Goal: Use online tool/utility: Utilize a website feature to perform a specific function

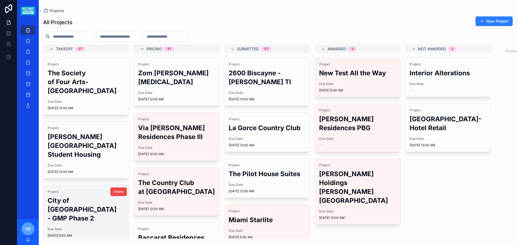
click at [54, 204] on h2 "City of [GEOGRAPHIC_DATA] - GMP Phase 2" at bounding box center [86, 209] width 77 height 27
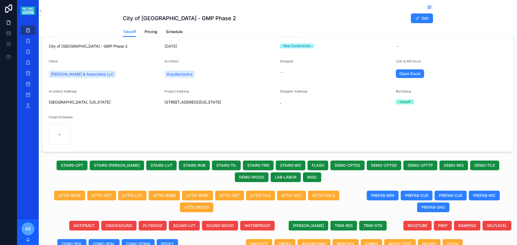
scroll to position [161, 0]
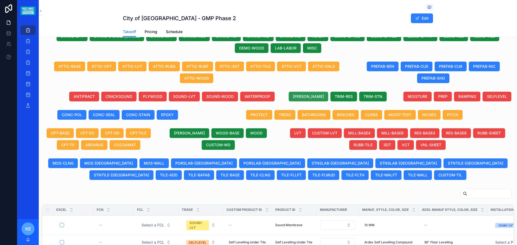
click at [305, 99] on button "[PERSON_NAME]" at bounding box center [308, 97] width 40 height 10
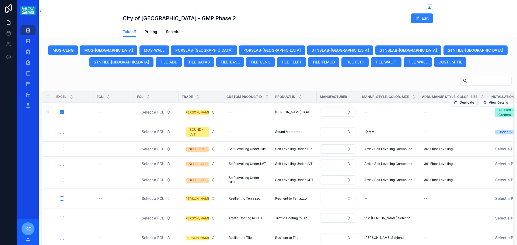
scroll to position [305, 0]
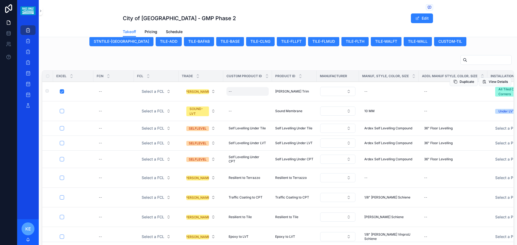
click at [236, 96] on div "--" at bounding box center [247, 91] width 42 height 9
type input "**********"
click button "scrollable content" at bounding box center [294, 104] width 6 height 6
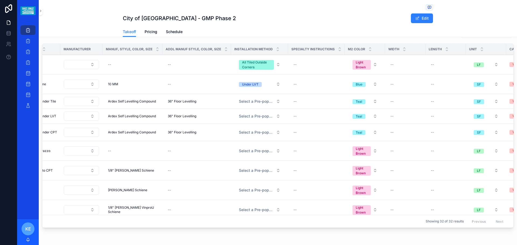
scroll to position [0, 259]
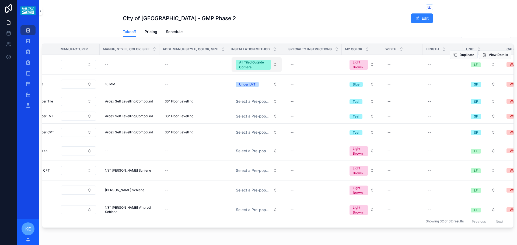
click at [268, 70] on span "All Tiled Outside Corners" at bounding box center [253, 65] width 35 height 10
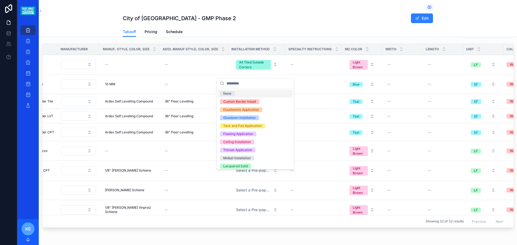
click at [222, 93] on span "None" at bounding box center [227, 93] width 15 height 5
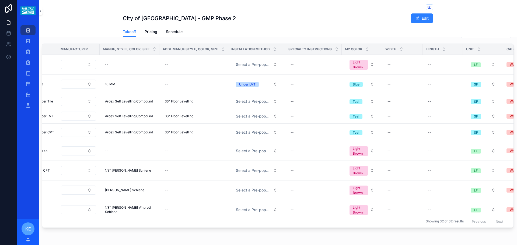
click at [360, 228] on div "Showing 32 of 32 results Previous Next" at bounding box center [277, 221] width 471 height 13
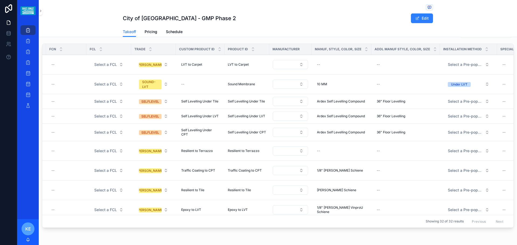
scroll to position [0, 46]
click at [210, 69] on div "LVT to Carpet LVT to Carpet" at bounding box center [201, 64] width 42 height 9
type input "**********"
click button "scrollable content" at bounding box center [248, 77] width 6 height 6
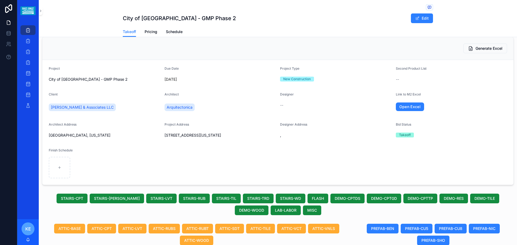
scroll to position [0, 0]
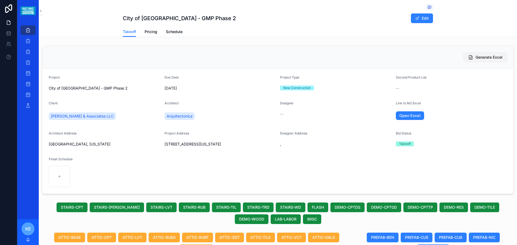
click at [475, 58] on span "Generate Excel" at bounding box center [488, 57] width 27 height 5
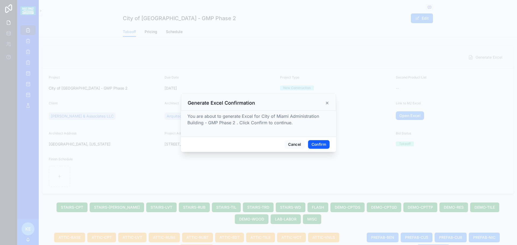
click at [318, 143] on button "Confirm" at bounding box center [319, 144] width 22 height 9
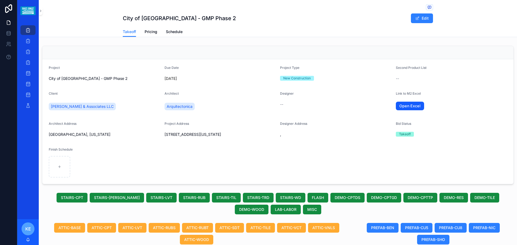
click at [401, 106] on link "Open Excel" at bounding box center [409, 106] width 29 height 9
